Goal: Task Accomplishment & Management: Manage account settings

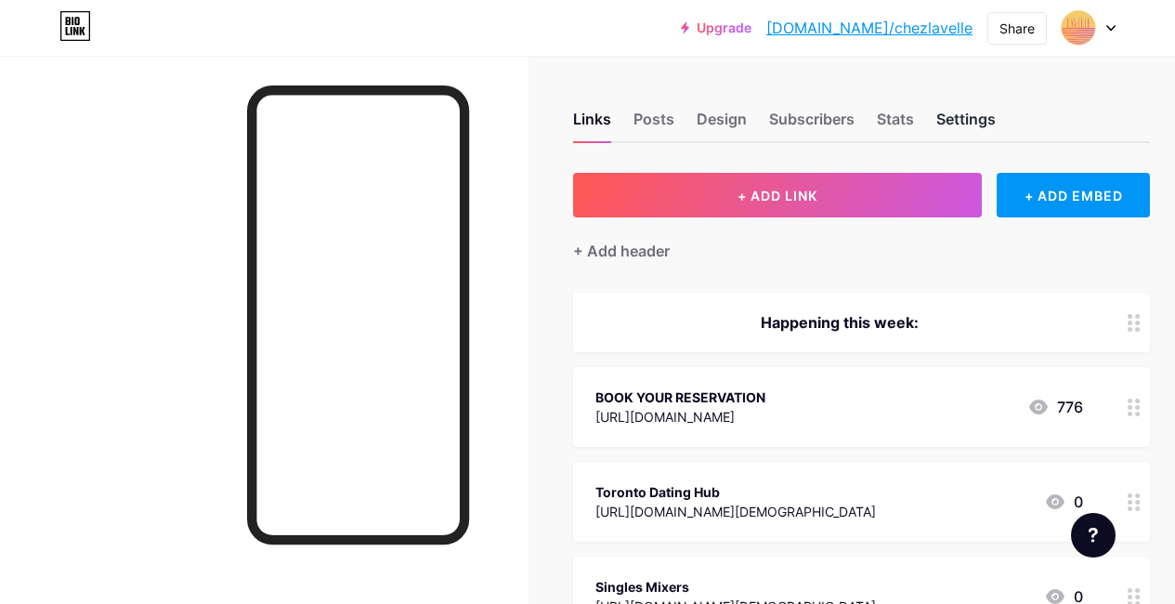
click at [980, 125] on div "Settings" at bounding box center [965, 124] width 59 height 33
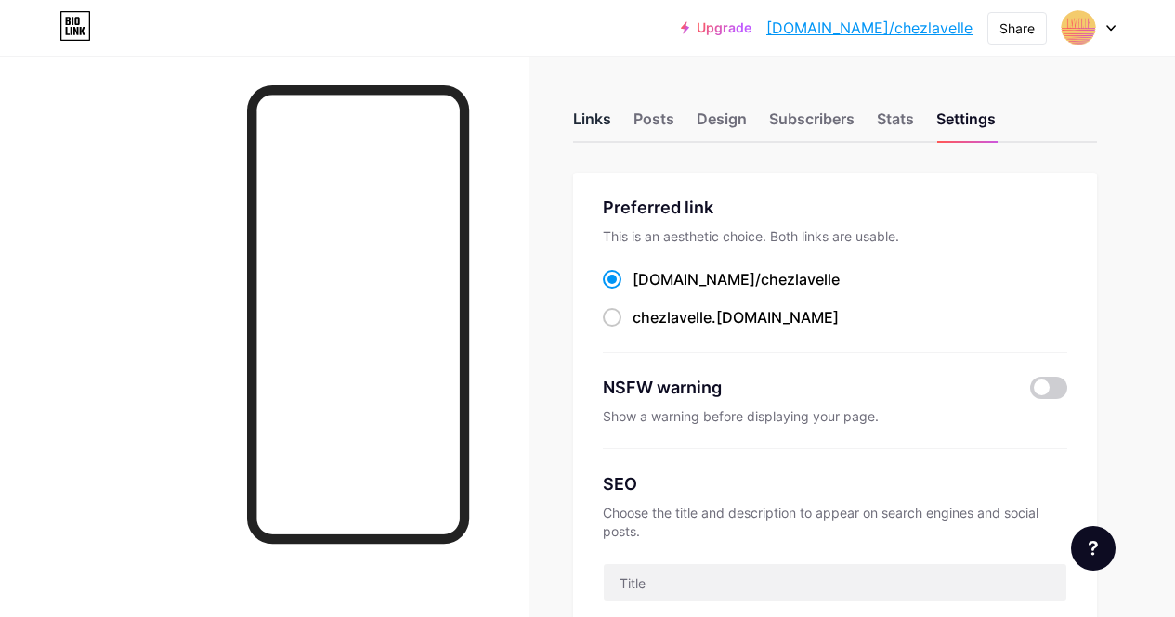
click at [599, 108] on div "Links" at bounding box center [592, 124] width 38 height 33
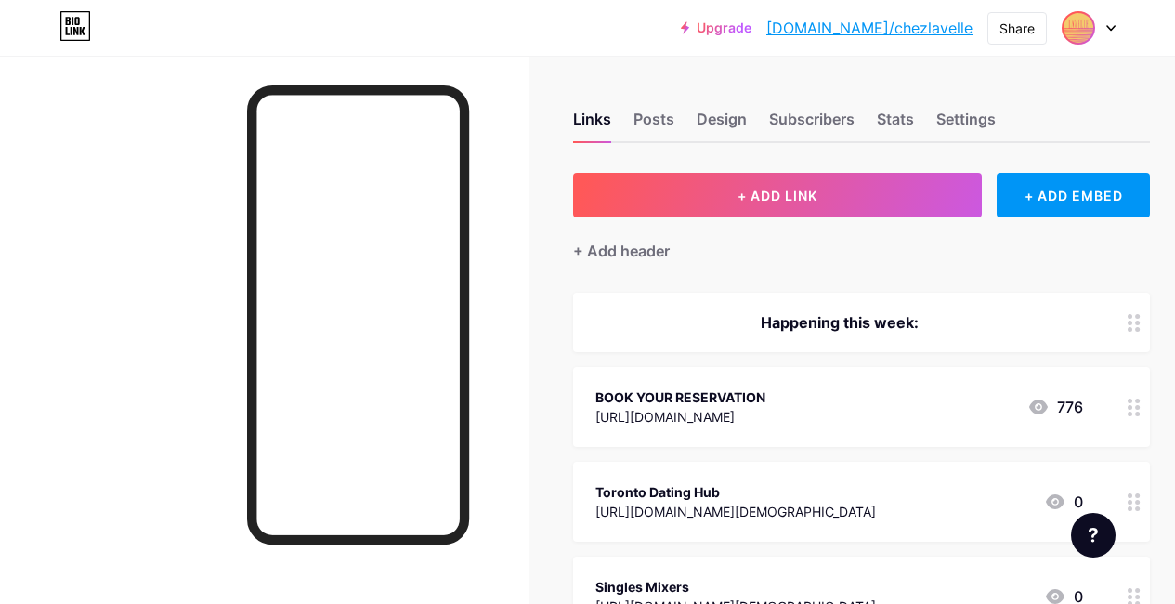
click at [1067, 28] on img at bounding box center [1078, 28] width 30 height 30
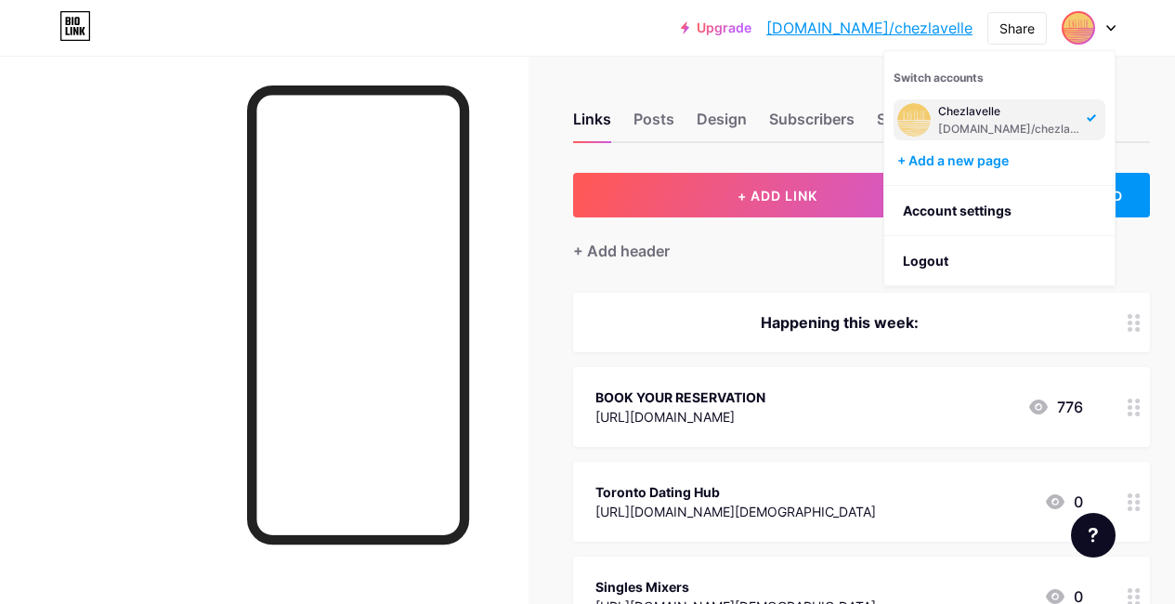
click at [1007, 119] on div "Chezlavelle bio.link/chezlavelle" at bounding box center [1009, 119] width 143 height 33
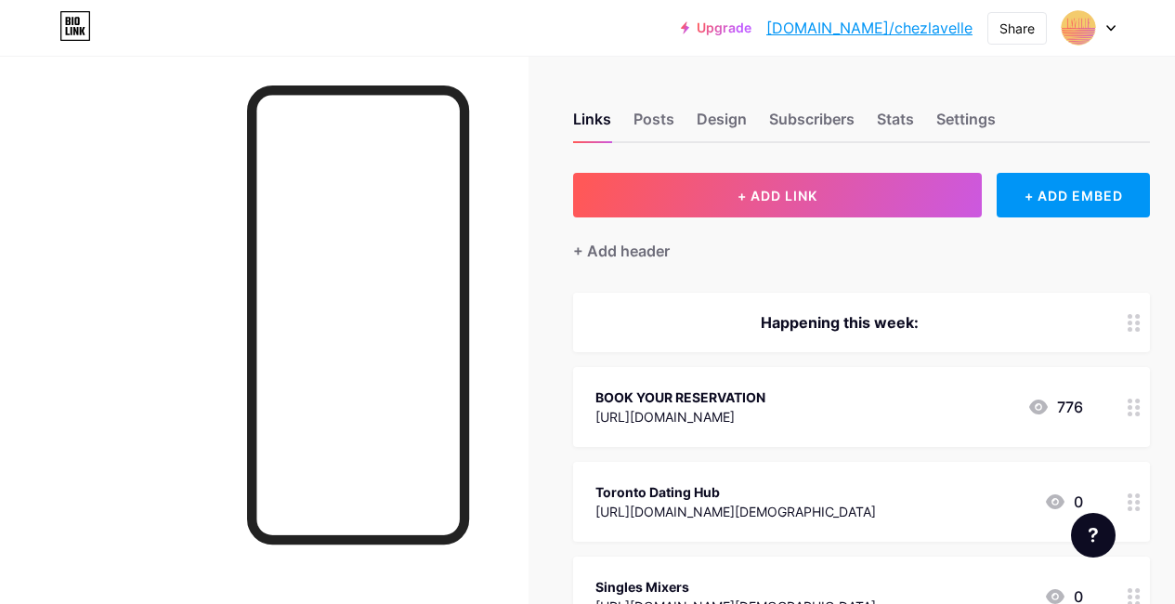
click at [942, 110] on div "Links Posts Design Subscribers Stats Settings" at bounding box center [861, 110] width 577 height 65
click at [674, 109] on div "Posts" at bounding box center [653, 124] width 41 height 33
click at [726, 128] on div "Design" at bounding box center [721, 124] width 50 height 33
click at [735, 117] on div "Design" at bounding box center [721, 124] width 50 height 33
click at [673, 132] on div "Posts" at bounding box center [653, 124] width 41 height 33
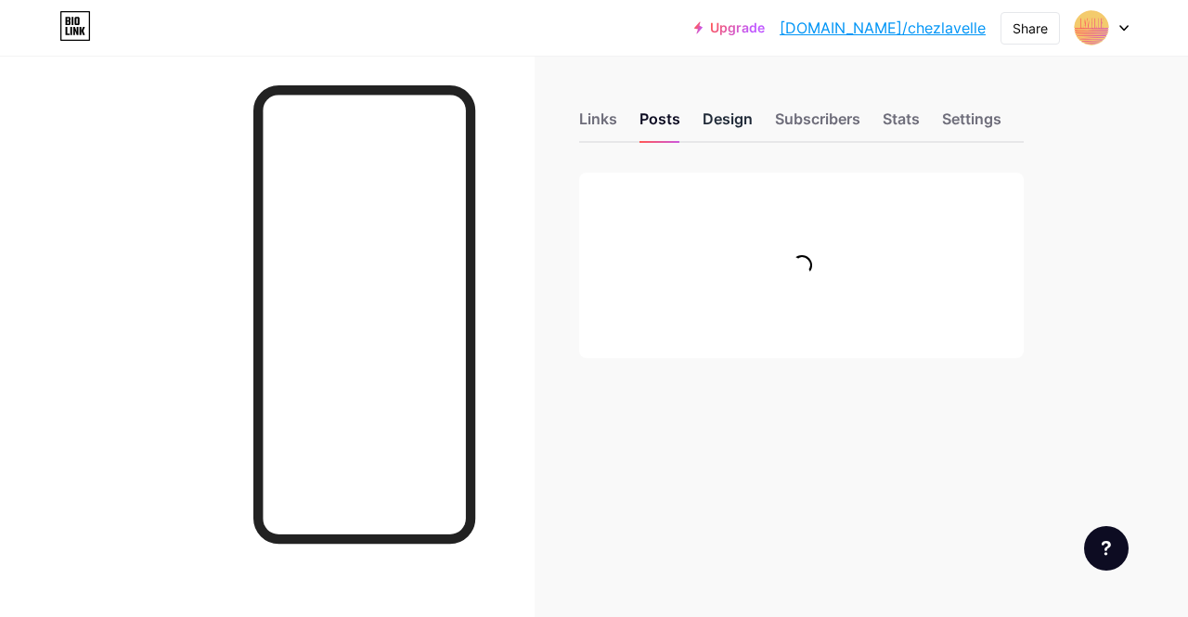
click at [712, 123] on div "Design" at bounding box center [728, 124] width 50 height 33
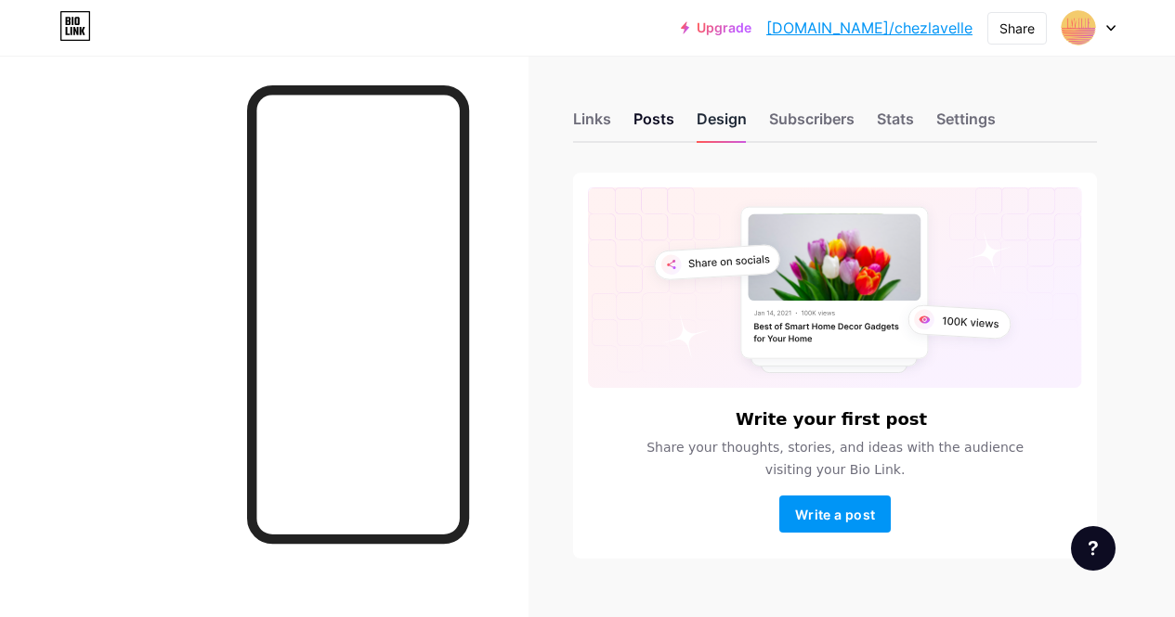
click at [722, 117] on div "Design" at bounding box center [721, 124] width 50 height 33
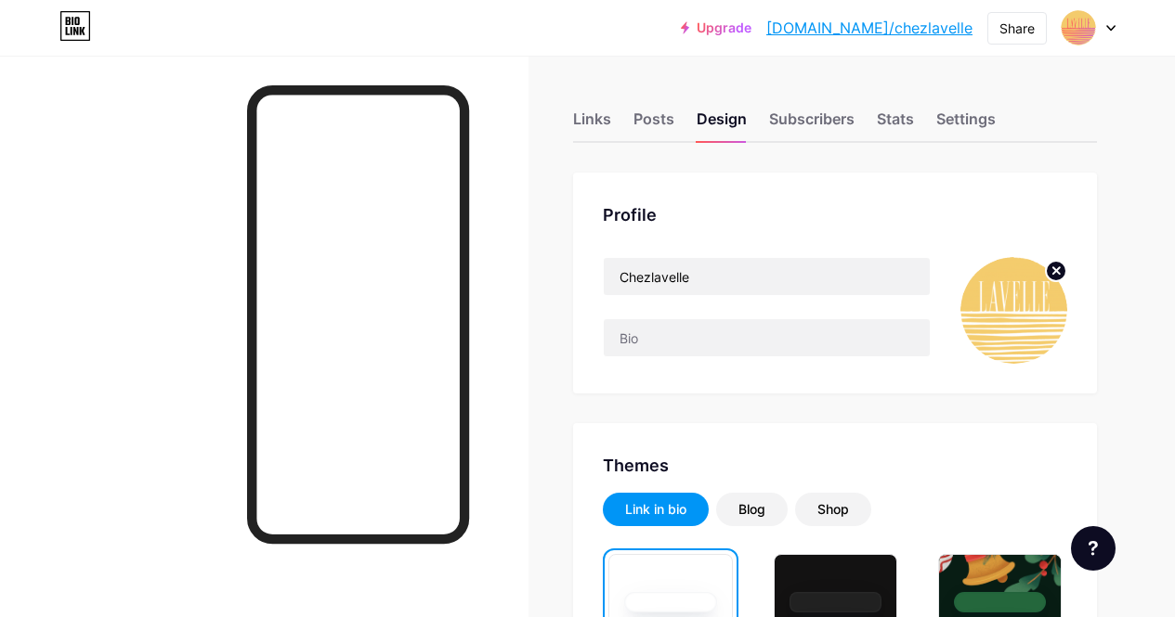
click at [1054, 267] on circle at bounding box center [1056, 271] width 20 height 20
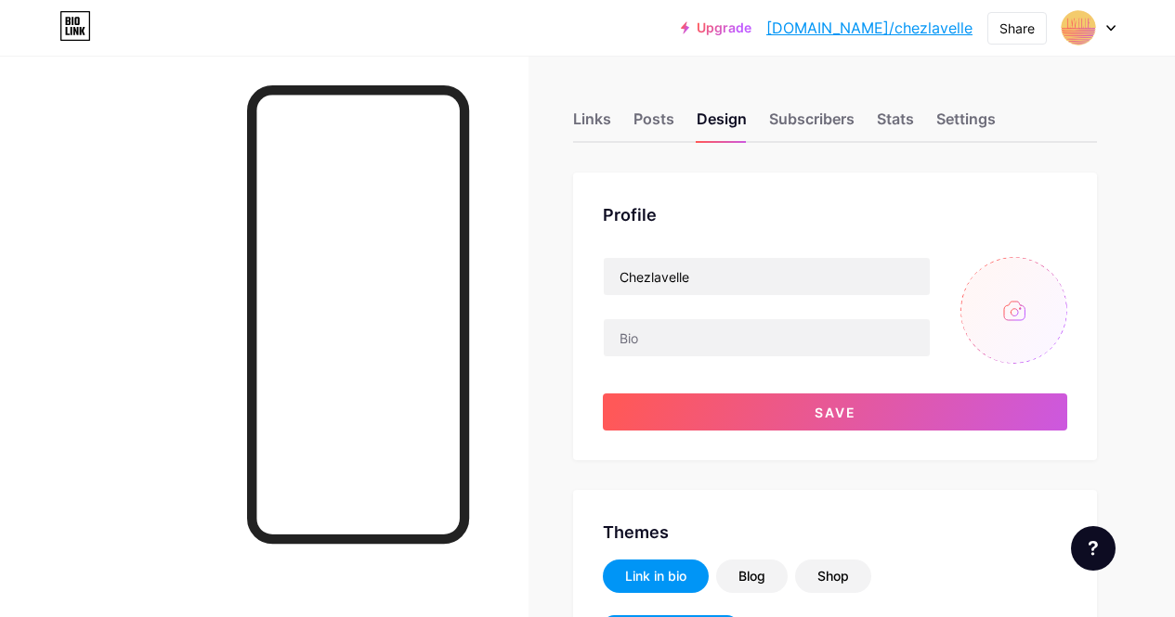
click at [1023, 303] on input "file" at bounding box center [1013, 310] width 107 height 107
type input "C:\fakepath\Untitled design - 2025-10-15T121603.404.jpg"
click at [1009, 295] on img at bounding box center [1013, 310] width 107 height 107
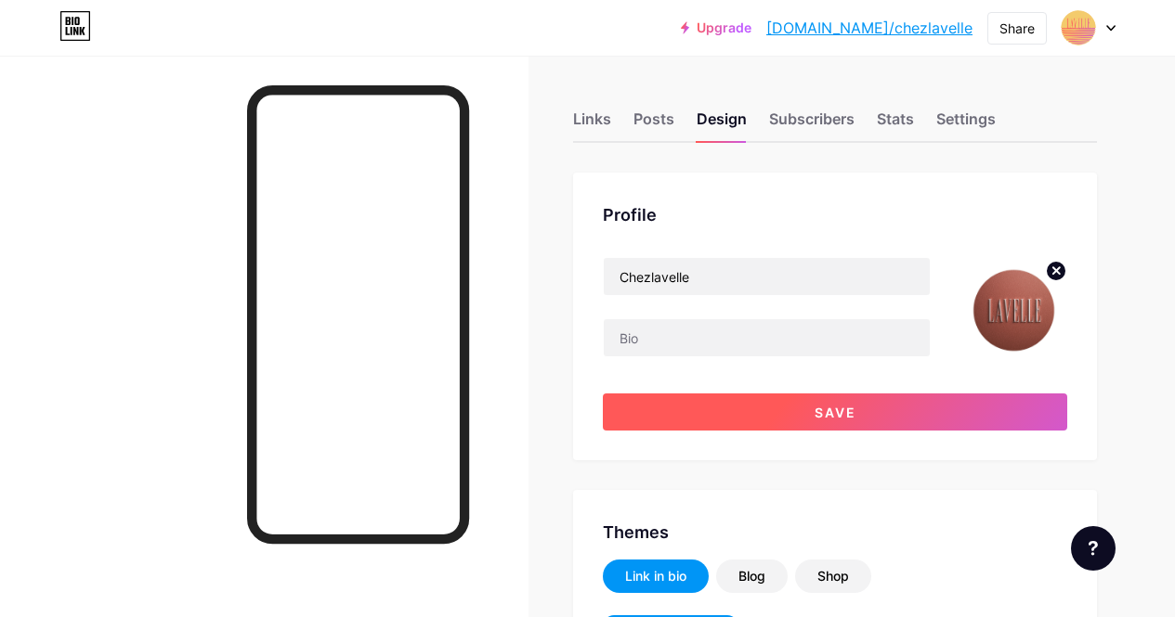
click at [890, 418] on button "Save" at bounding box center [835, 412] width 464 height 37
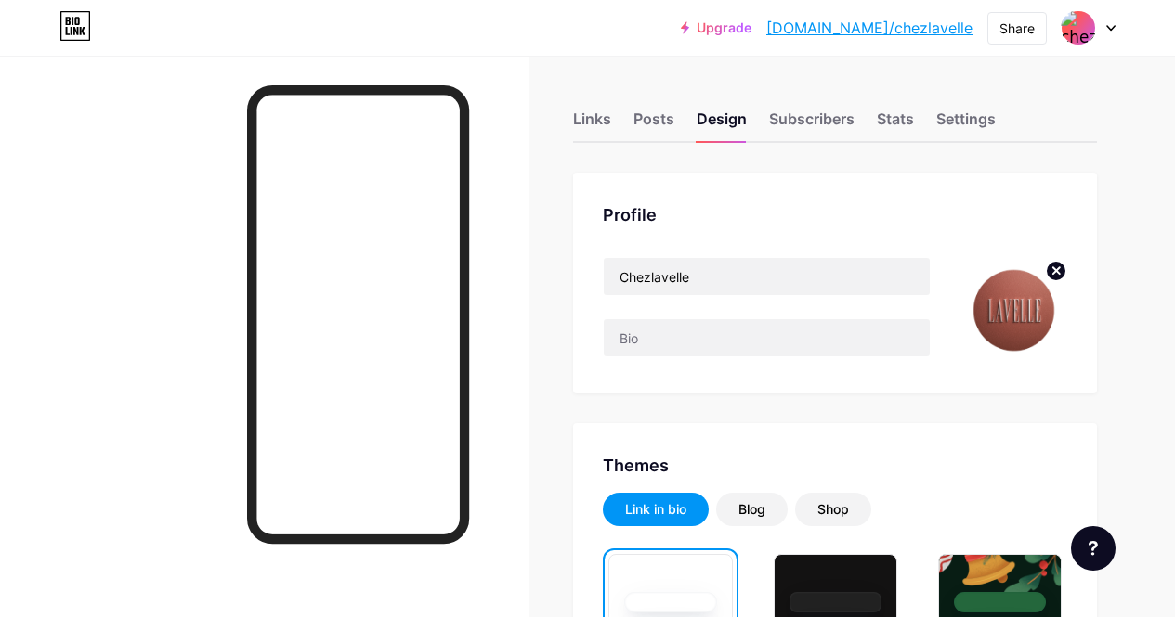
click at [1045, 305] on img at bounding box center [1013, 310] width 107 height 107
click at [1059, 270] on circle at bounding box center [1056, 271] width 20 height 20
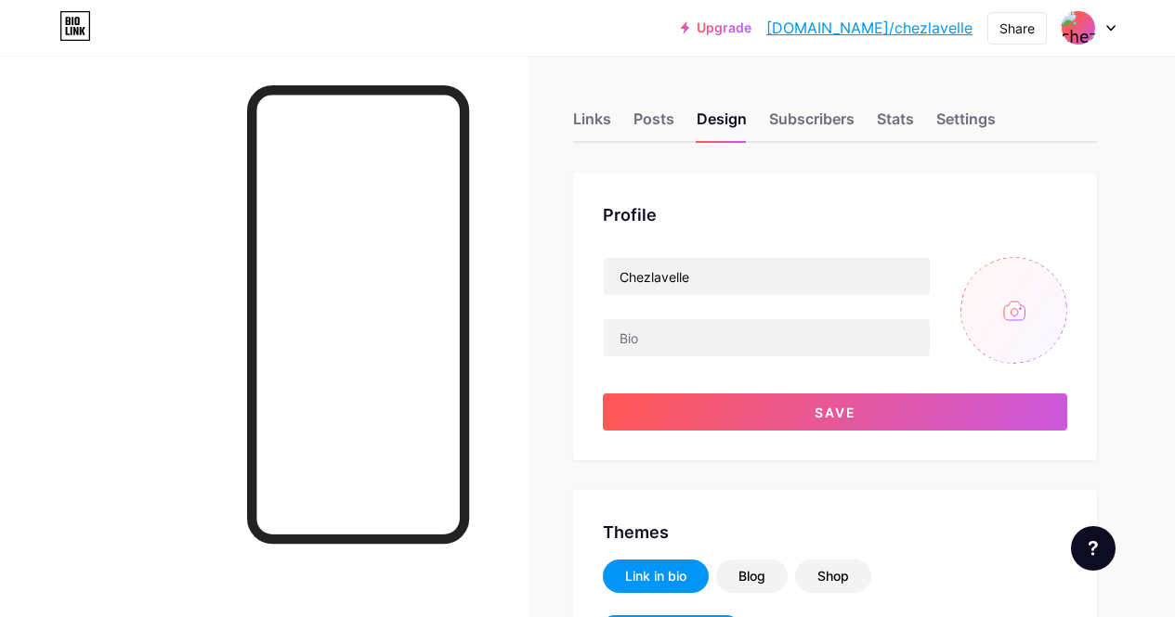
click at [990, 321] on input "file" at bounding box center [1013, 310] width 107 height 107
type input "C:\fakepath\Untitled design - 2025-10-15T121603.404 cropped.jpg"
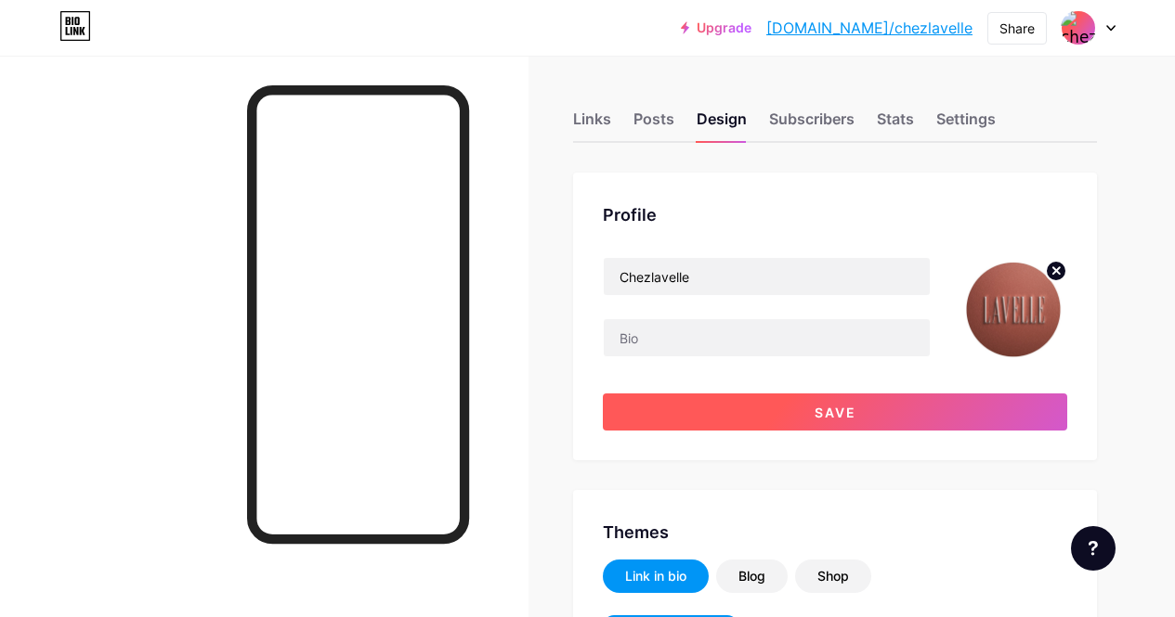
click at [778, 408] on button "Save" at bounding box center [835, 412] width 464 height 37
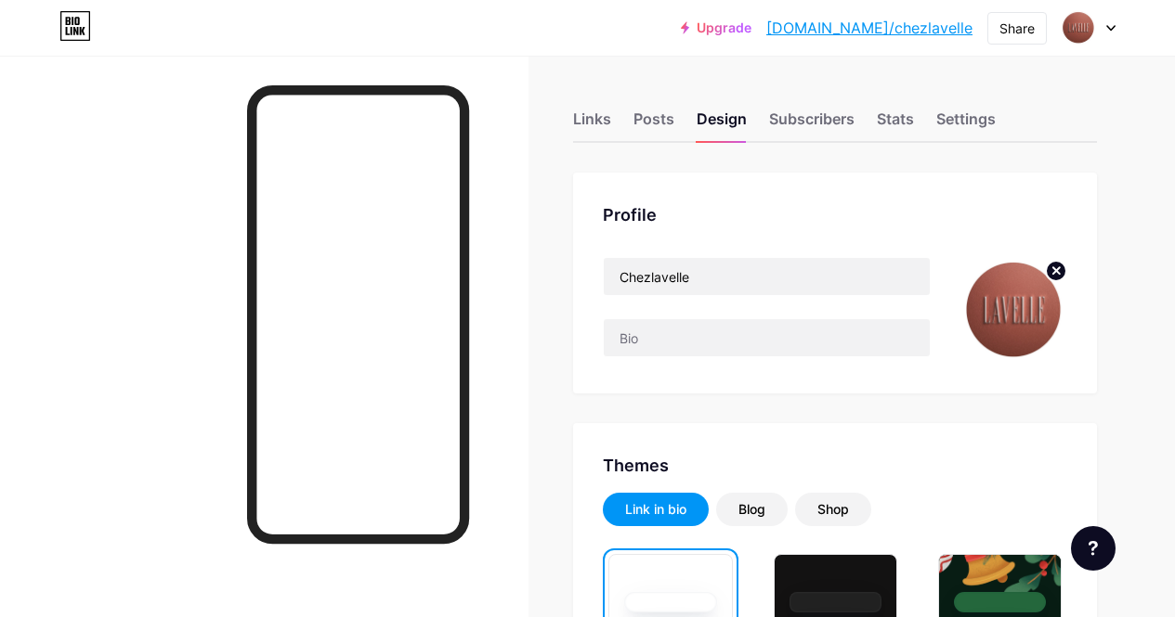
click at [605, 98] on div "Links Posts Design Subscribers Stats Settings" at bounding box center [835, 110] width 524 height 65
click at [597, 113] on div "Links" at bounding box center [592, 124] width 38 height 33
